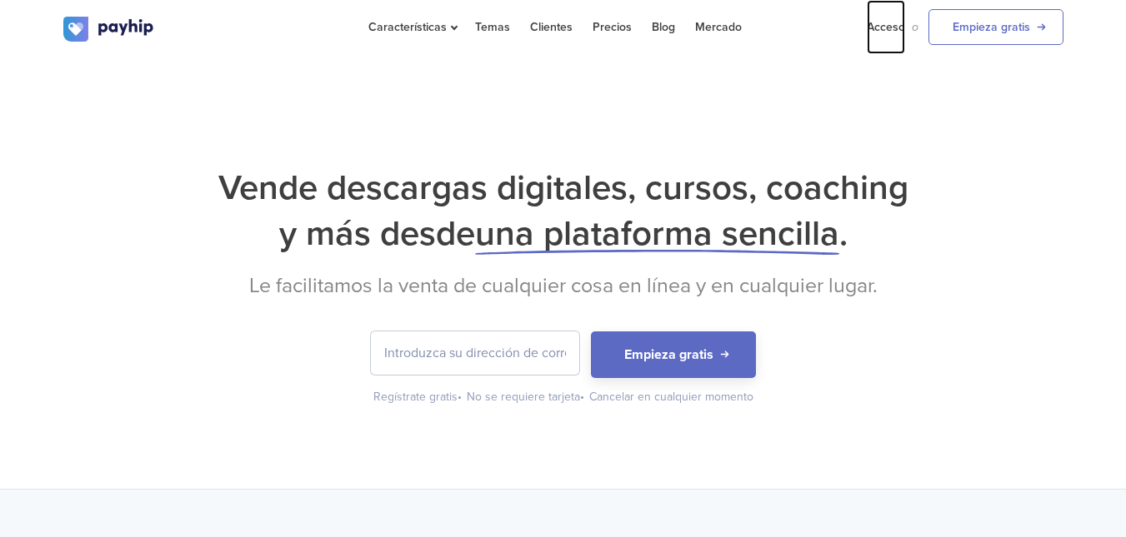
click at [879, 34] on link "Acceso" at bounding box center [885, 27] width 38 height 54
click at [878, 36] on link "Acceso" at bounding box center [885, 27] width 38 height 54
click at [887, 27] on font "Acceso" at bounding box center [885, 27] width 38 height 14
